Goal: Information Seeking & Learning: Learn about a topic

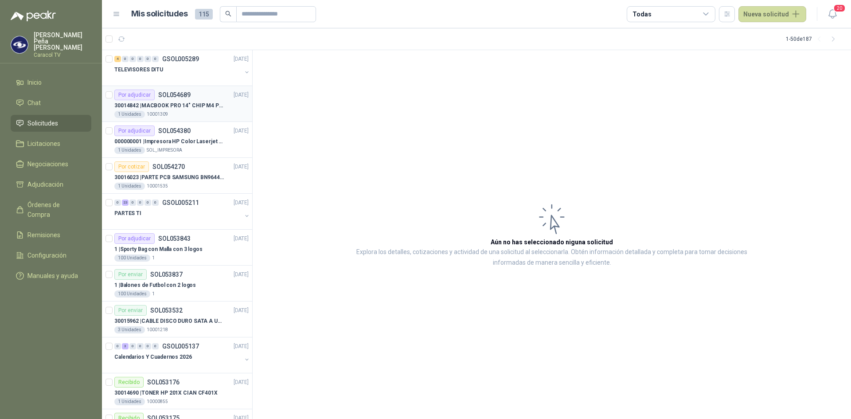
click at [173, 103] on p "30014842 | MACBOOK PRO 14" CHIP M4 PRO - SSD 1TB RAM 24GB" at bounding box center [169, 106] width 110 height 8
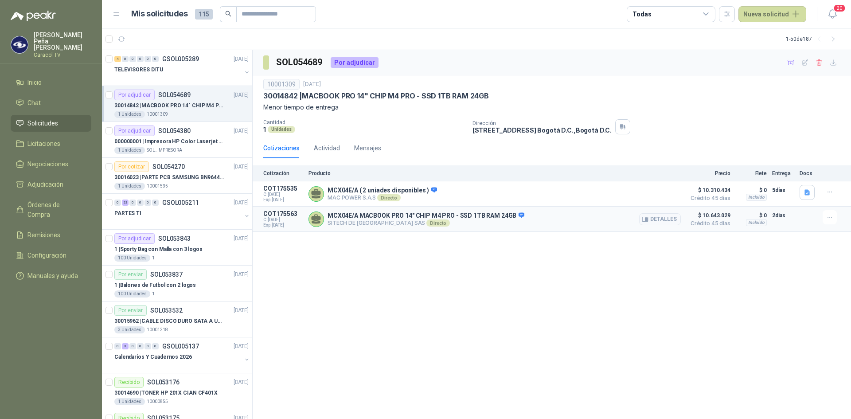
click at [345, 216] on p "MCX04E/A MACBOOK PRO 14" CHIP M4 PRO - SSD 1TB RAM 24GB" at bounding box center [426, 216] width 197 height 8
click at [666, 221] on button "Detalles" at bounding box center [660, 219] width 42 height 12
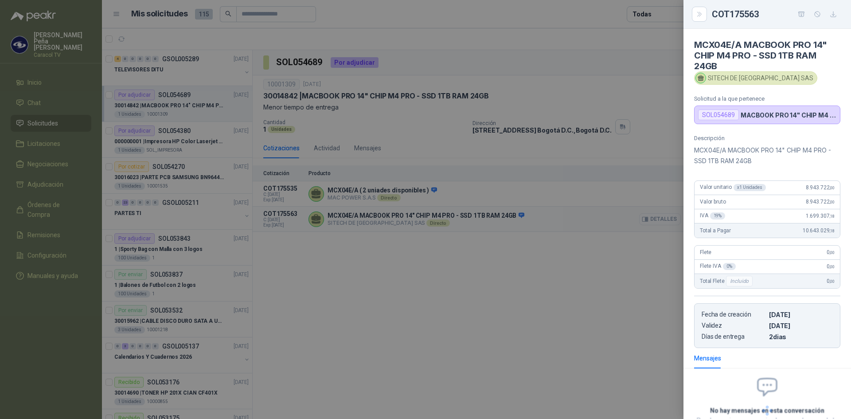
scroll to position [72, 0]
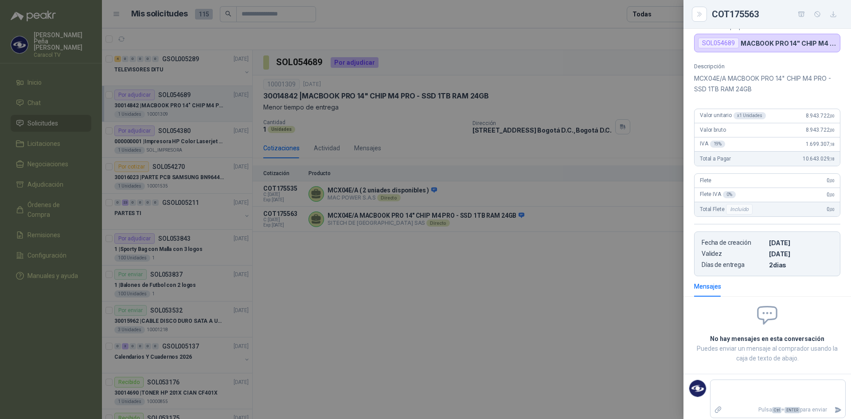
click at [452, 290] on div at bounding box center [425, 209] width 851 height 419
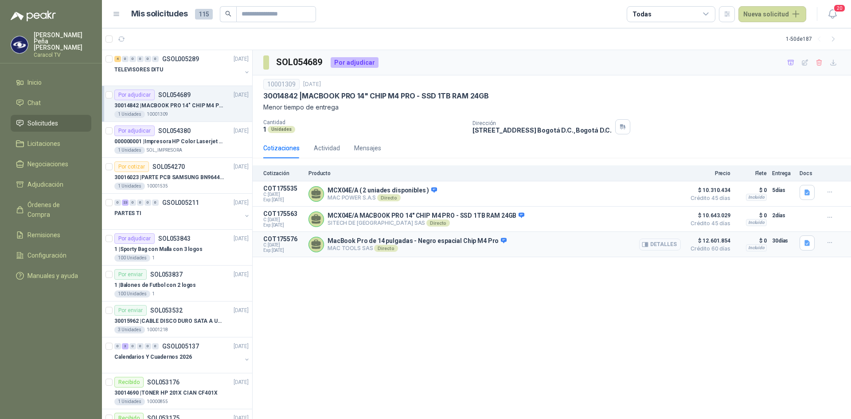
click at [660, 239] on button "Detalles" at bounding box center [660, 245] width 42 height 12
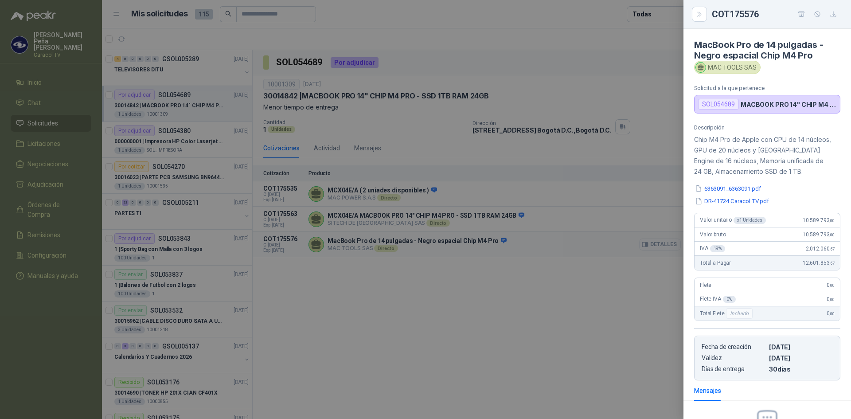
scroll to position [104, 0]
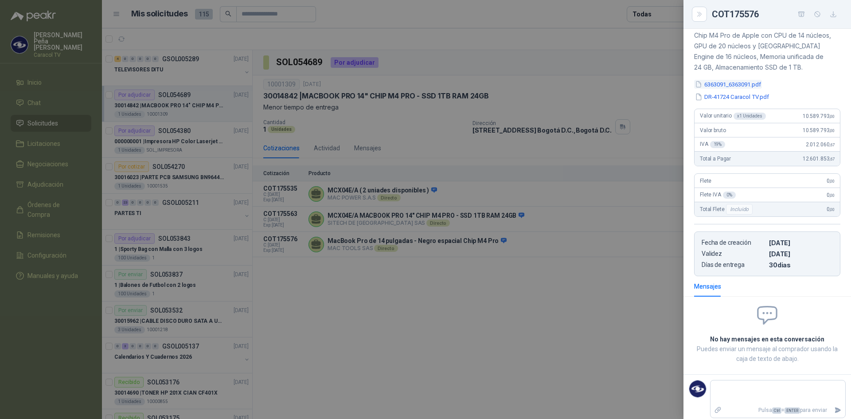
click at [729, 80] on button "6363091_6363091.pdf" at bounding box center [728, 84] width 68 height 9
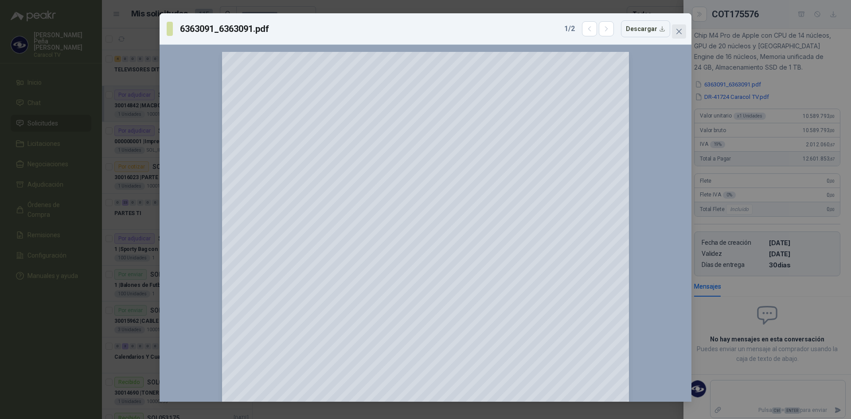
click at [681, 29] on icon "close" at bounding box center [679, 31] width 5 height 5
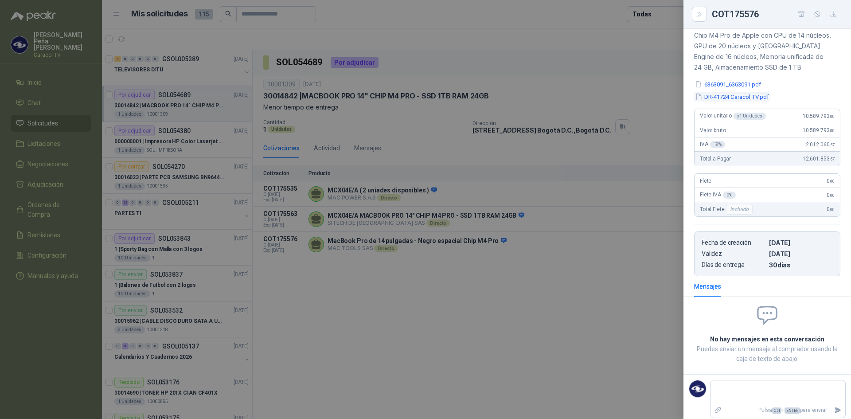
click at [747, 99] on button "DR-41724 Caracol TV.pdf" at bounding box center [732, 96] width 76 height 9
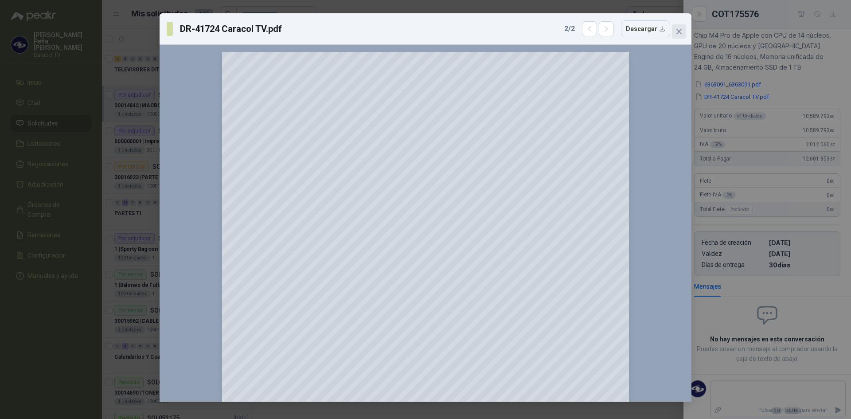
click at [678, 28] on icon "close" at bounding box center [679, 31] width 7 height 7
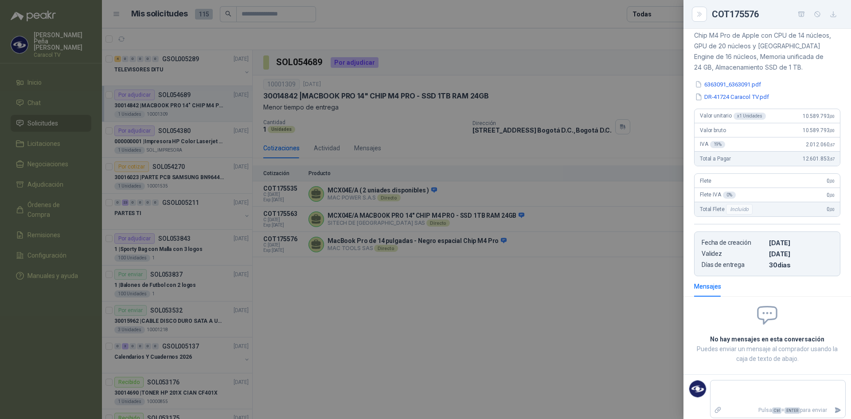
click at [608, 279] on div at bounding box center [425, 209] width 851 height 419
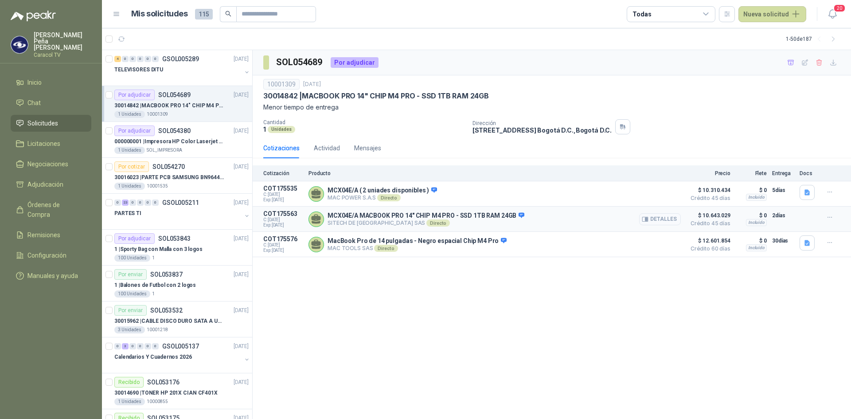
click at [655, 218] on button "Detalles" at bounding box center [660, 219] width 42 height 12
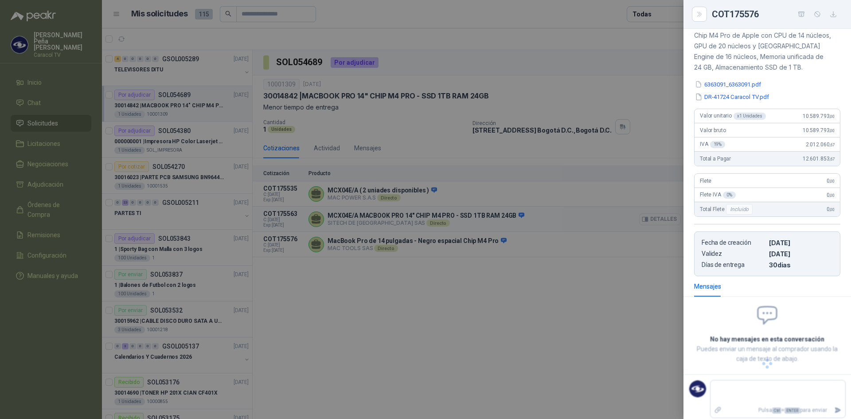
scroll to position [76, 0]
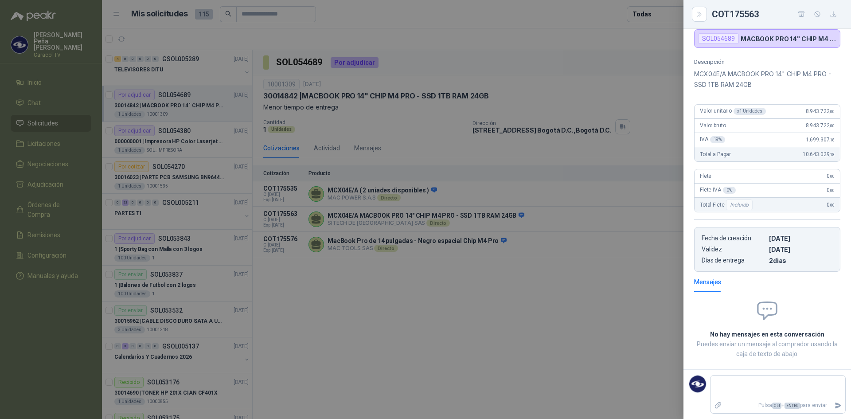
click at [571, 314] on div at bounding box center [425, 209] width 851 height 419
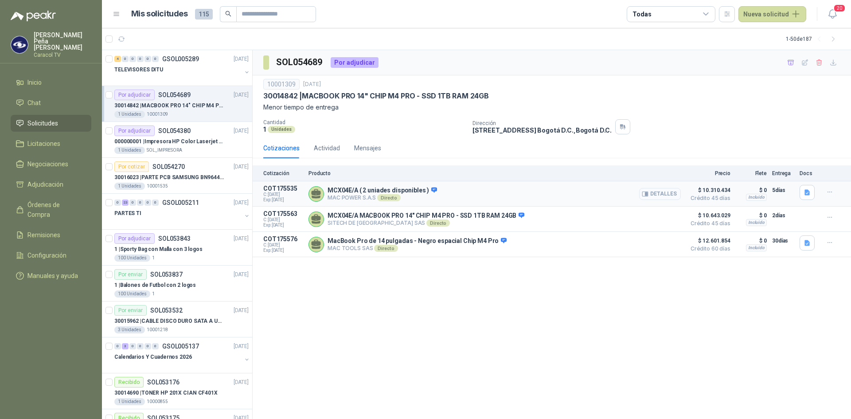
click at [661, 198] on button "Detalles" at bounding box center [660, 194] width 42 height 12
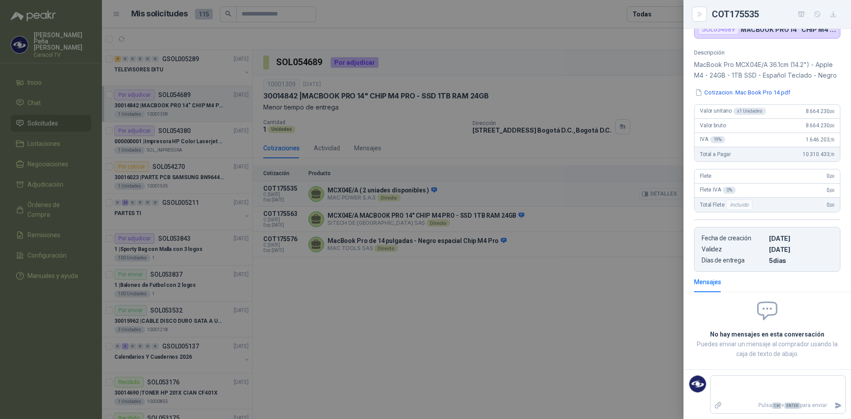
scroll to position [66, 0]
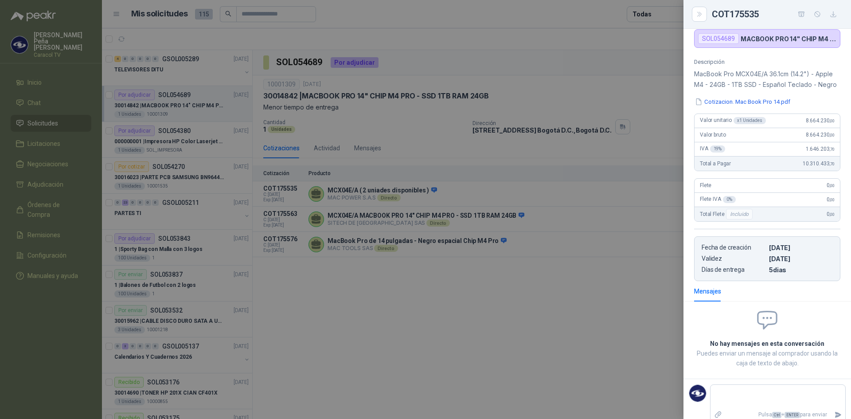
click at [632, 306] on div at bounding box center [425, 209] width 851 height 419
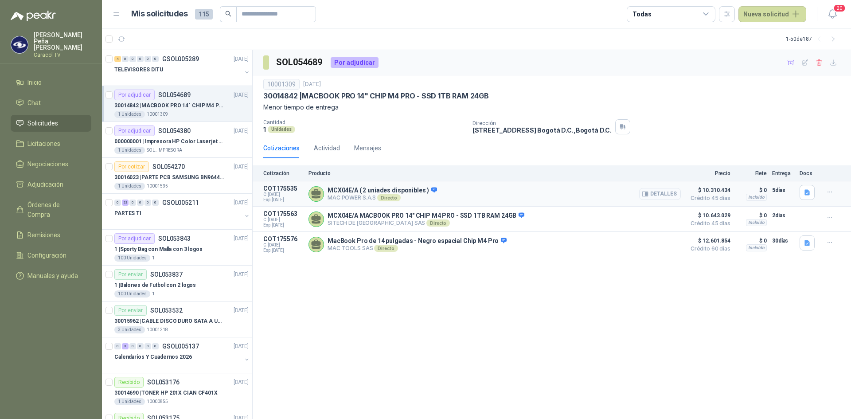
click at [674, 194] on button "Detalles" at bounding box center [660, 194] width 42 height 12
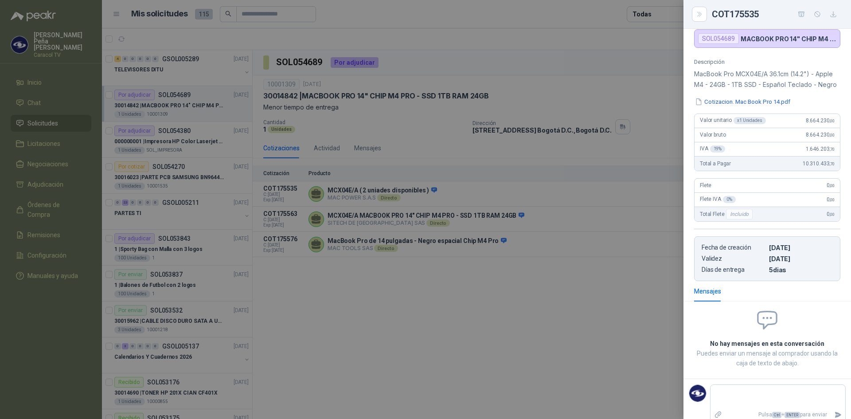
click at [613, 308] on div at bounding box center [425, 209] width 851 height 419
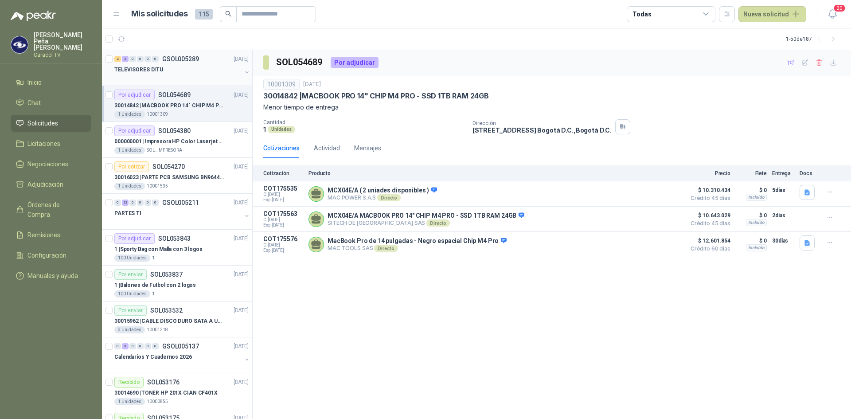
click at [135, 55] on div "2 2 0 0 0 0 GSOL005289 03/09/25" at bounding box center [182, 59] width 136 height 11
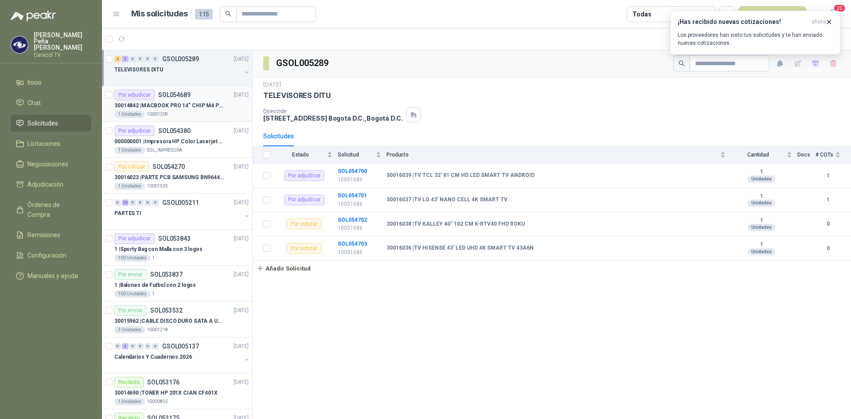
click at [178, 97] on p "SOL054689" at bounding box center [174, 95] width 32 height 6
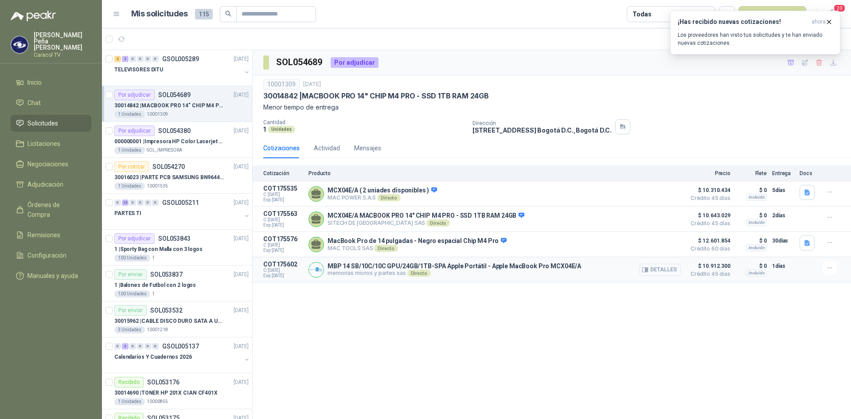
click at [658, 273] on button "Detalles" at bounding box center [660, 270] width 42 height 12
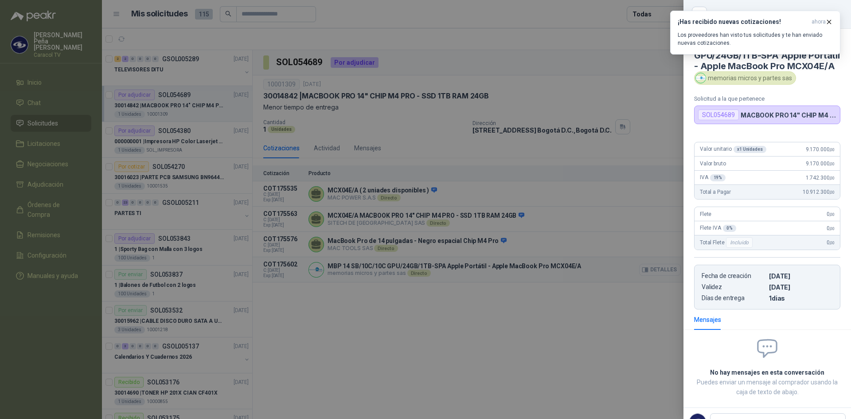
scroll to position [44, 0]
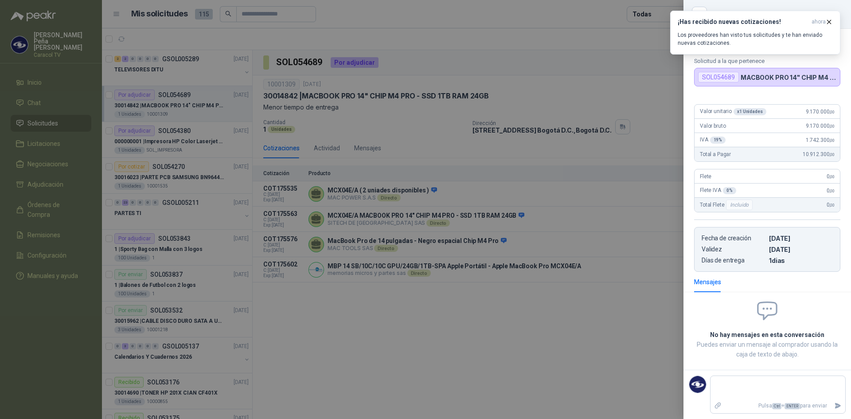
click at [616, 295] on div at bounding box center [425, 209] width 851 height 419
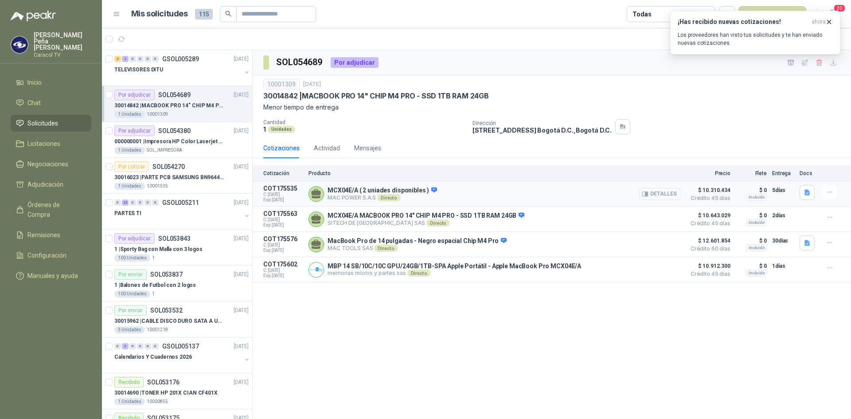
click at [658, 193] on button "Detalles" at bounding box center [660, 194] width 42 height 12
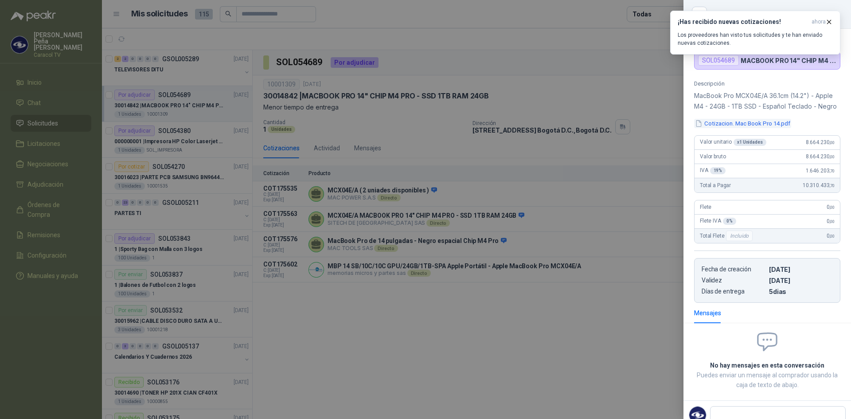
click at [772, 128] on button "Cotizacion. Mac Book Pro 14.pdf" at bounding box center [742, 123] width 97 height 9
click at [566, 319] on div at bounding box center [425, 209] width 851 height 419
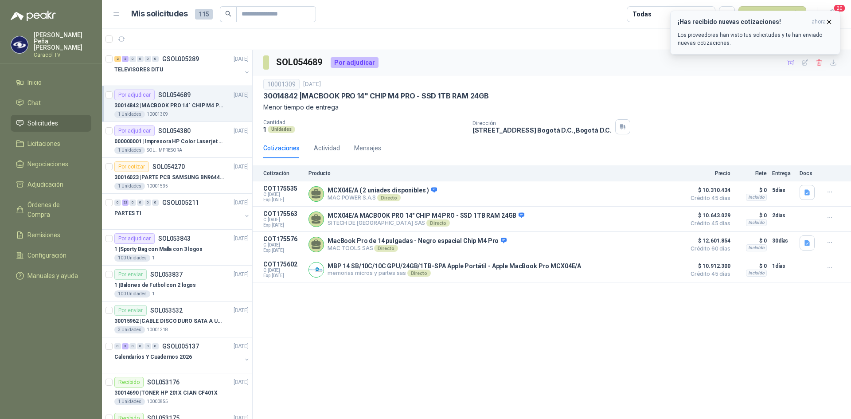
click at [831, 21] on icon "button" at bounding box center [830, 22] width 8 height 8
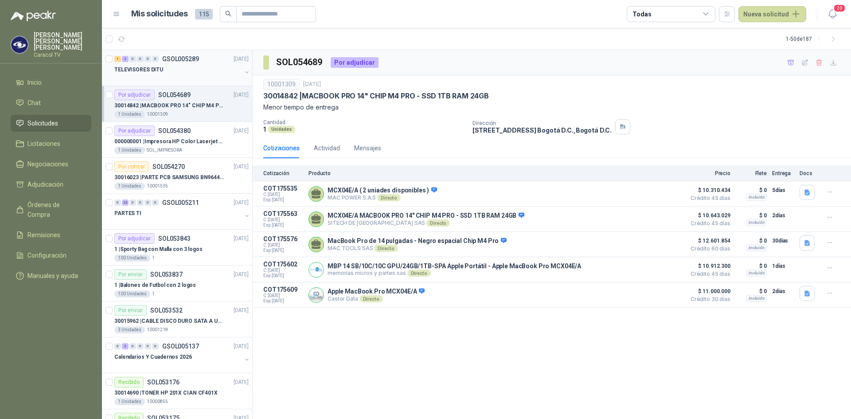
click at [176, 61] on p "GSOL005289" at bounding box center [180, 59] width 37 height 6
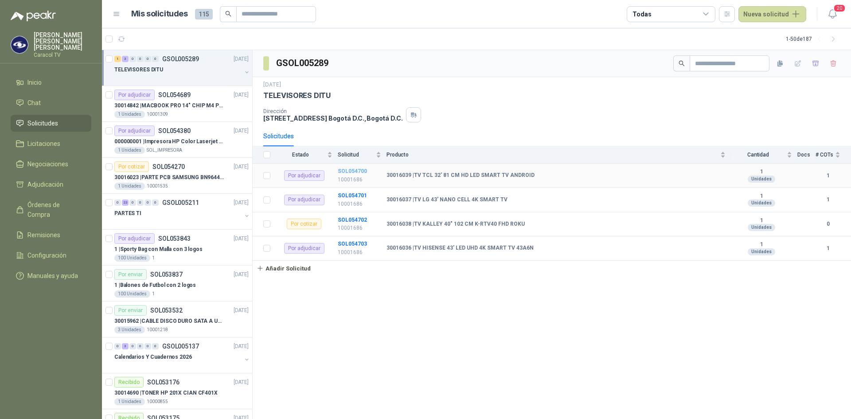
click at [348, 171] on b "SOL054700" at bounding box center [352, 171] width 29 height 6
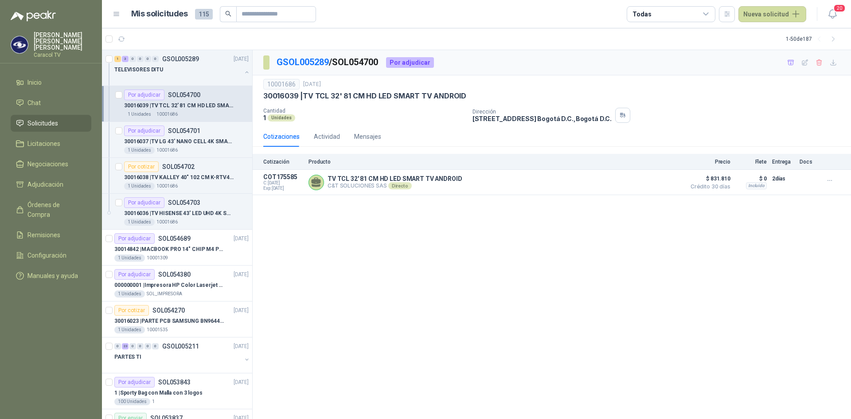
click at [46, 120] on span "Solicitudes" at bounding box center [42, 123] width 31 height 10
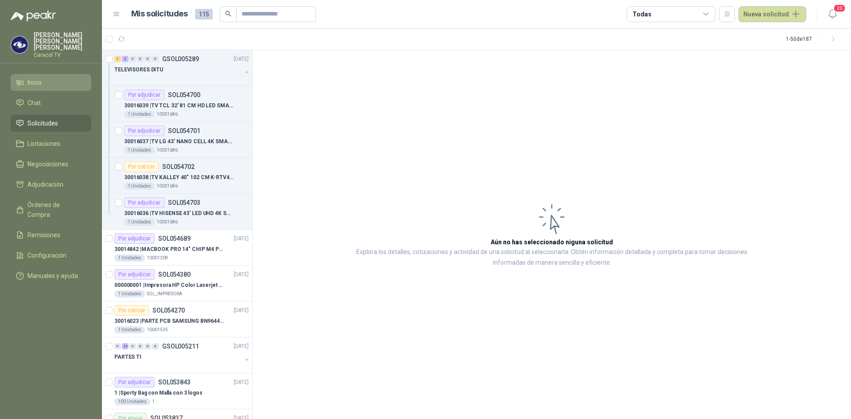
click at [35, 78] on span "Inicio" at bounding box center [34, 83] width 14 height 10
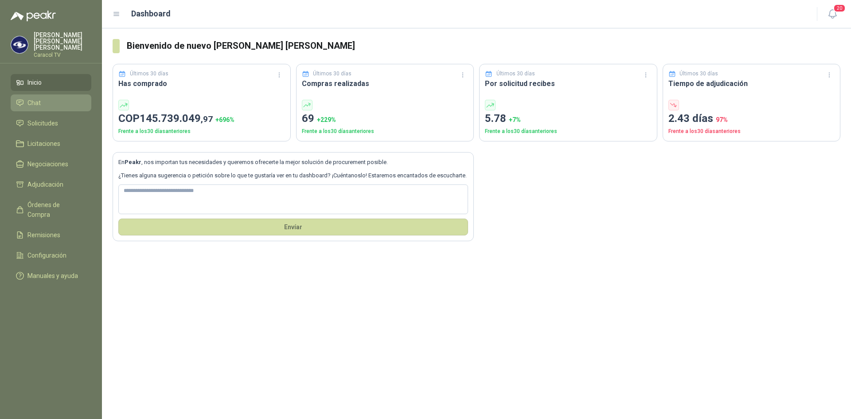
click at [48, 101] on li "Chat" at bounding box center [51, 103] width 70 height 10
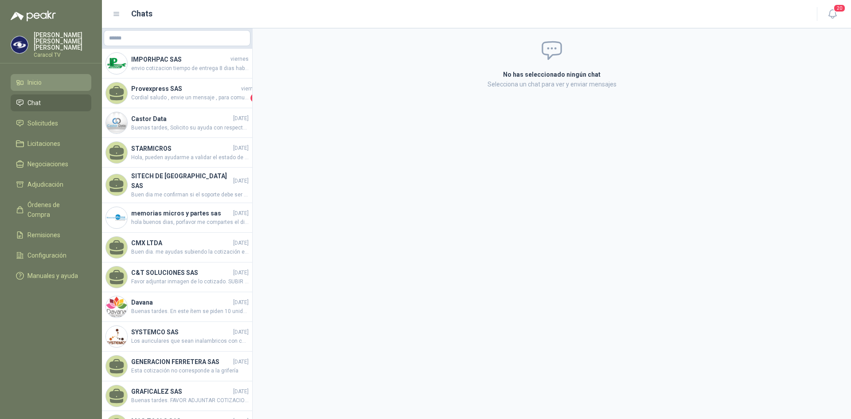
click at [33, 78] on span "Inicio" at bounding box center [34, 83] width 14 height 10
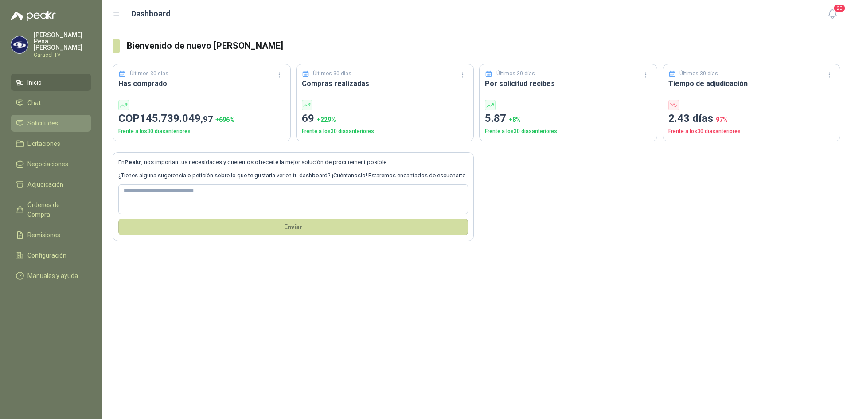
click at [53, 118] on span "Solicitudes" at bounding box center [42, 123] width 31 height 10
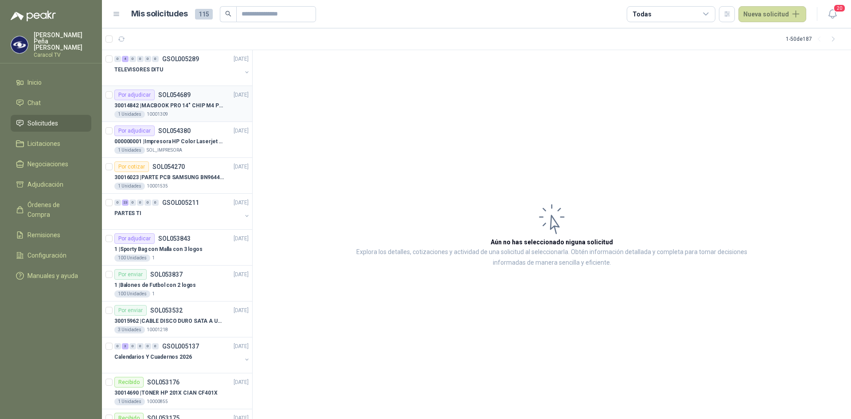
click at [169, 102] on p "30014842 | MACBOOK PRO 14" CHIP M4 PRO - SSD 1TB RAM 24GB" at bounding box center [169, 106] width 110 height 8
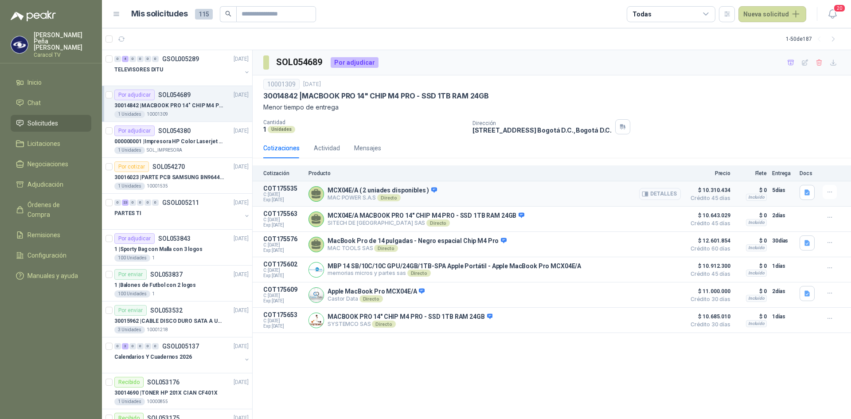
click at [652, 194] on button "Detalles" at bounding box center [660, 194] width 42 height 12
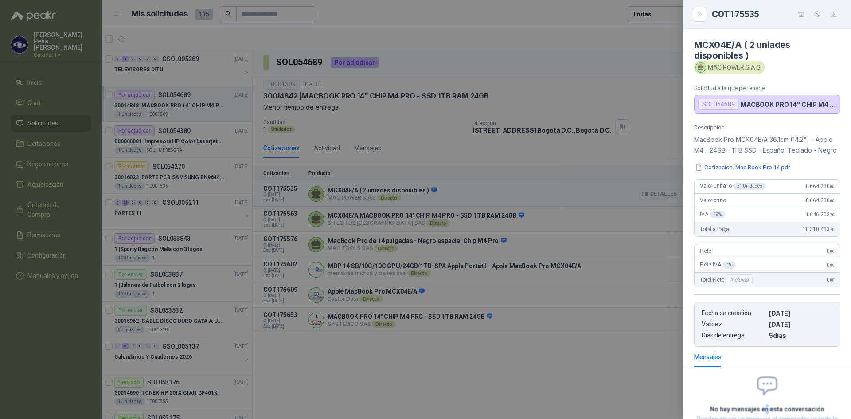
scroll to position [81, 0]
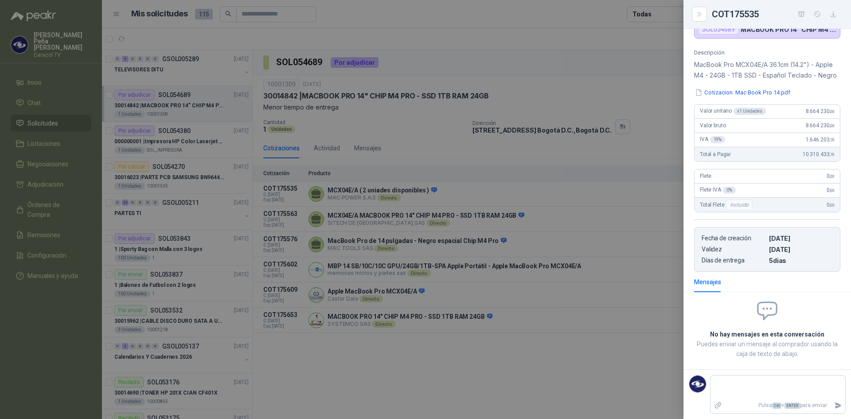
click at [737, 59] on p "MacBook Pro MCX04E/A 36.1cm (14.2") - Apple M4 - 24GB - 1TB SSD - Español Tecla…" at bounding box center [767, 69] width 146 height 21
drag, startPoint x: 695, startPoint y: 59, endPoint x: 790, endPoint y: 59, distance: 95.3
click at [790, 59] on p "MacBook Pro MCX04E/A 36.1cm (14.2") - Apple M4 - 24GB - 1TB SSD - Español Tecla…" at bounding box center [767, 69] width 146 height 21
copy p "MacBook Pro MCX04E/A 36.1cm"
click at [733, 104] on div "Descripción MacBook Pro MCX04E/A 36.1cm (14.2") - Apple M4 - 24GB - 1TB SSD - E…" at bounding box center [768, 160] width 168 height 223
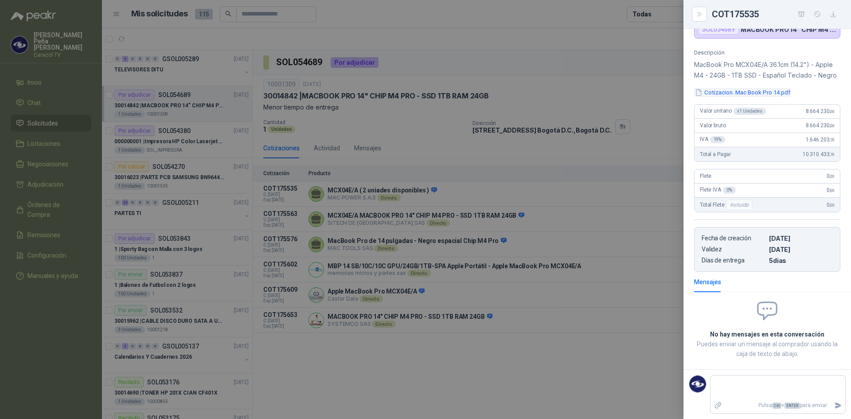
click at [734, 97] on button "Cotizacion. Mac Book Pro 14.pdf" at bounding box center [742, 92] width 97 height 9
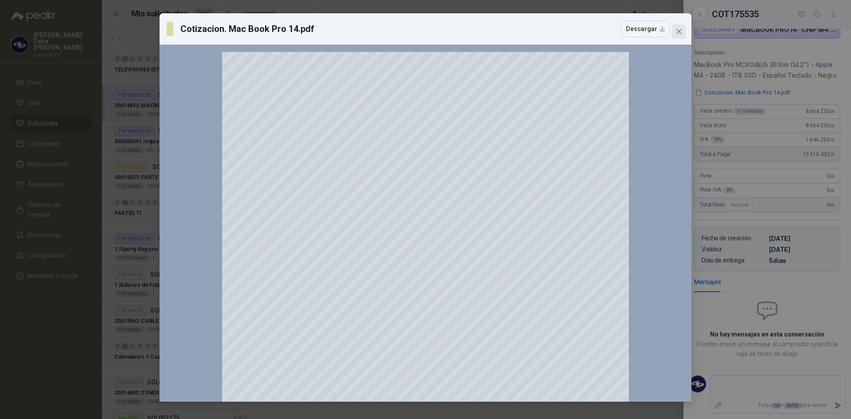
click at [682, 28] on icon "close" at bounding box center [679, 31] width 7 height 7
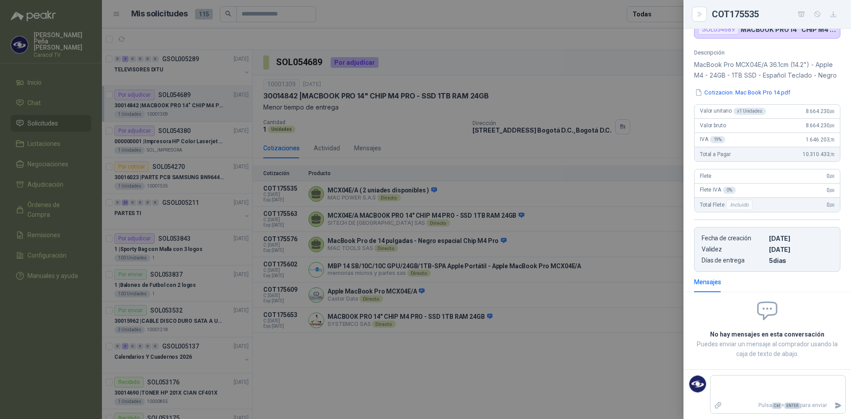
click at [638, 373] on div at bounding box center [425, 209] width 851 height 419
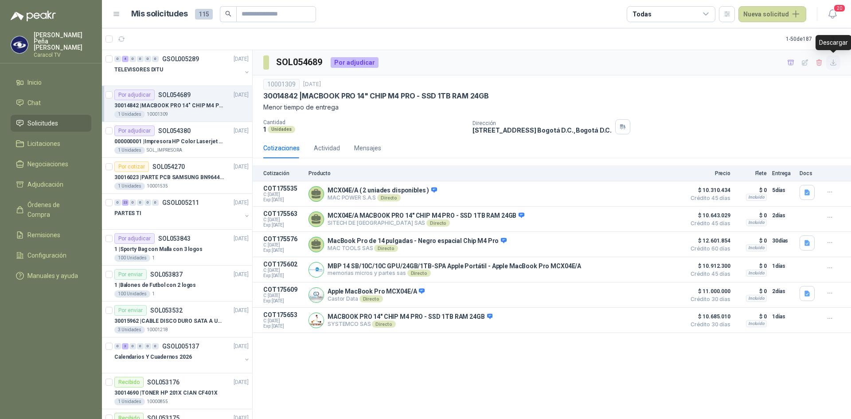
click at [834, 61] on icon "button" at bounding box center [834, 63] width 8 height 8
click at [396, 362] on div "SOL054689 Por adjudicar 10001309 [DATE] 30014842 | MACBOOK PRO 14" CHIP M4 PRO …" at bounding box center [552, 234] width 599 height 369
click at [793, 61] on icon "button" at bounding box center [792, 63] width 8 height 8
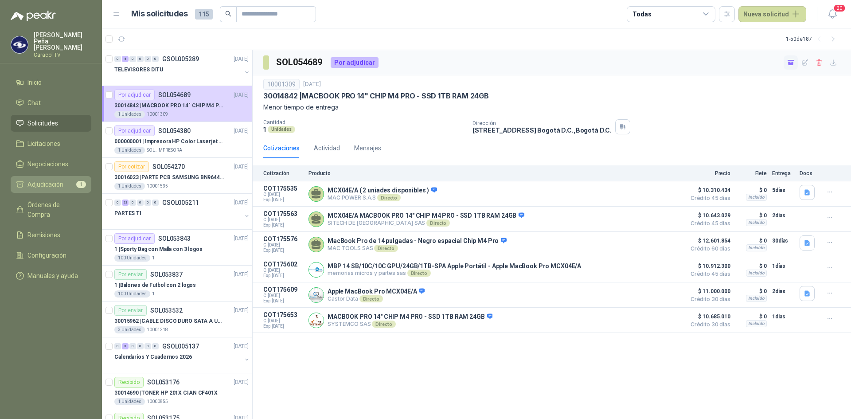
click at [47, 182] on span "Adjudicación" at bounding box center [45, 185] width 36 height 10
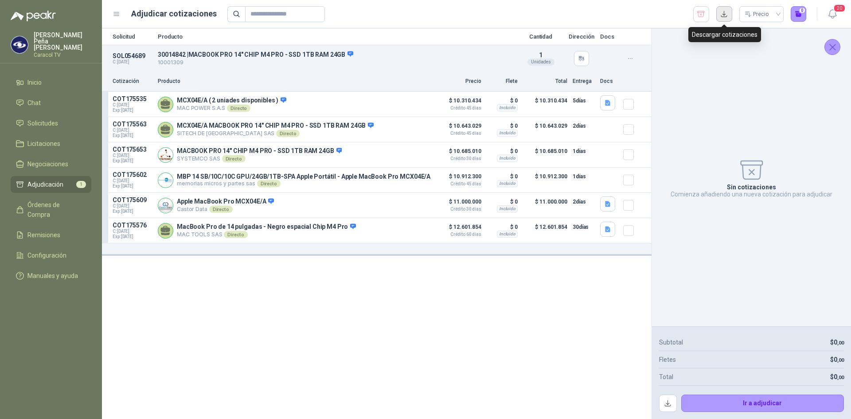
click at [726, 16] on button "button" at bounding box center [725, 14] width 16 height 16
click at [423, 309] on div "Solicitud Producto Cantidad Dirección Docs SOL054689 C: [DATE] 30014842 | MACBO…" at bounding box center [377, 223] width 550 height 391
